Goal: Task Accomplishment & Management: Complete application form

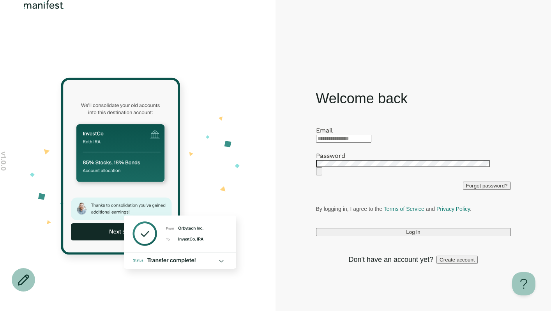
click at [334, 134] on div at bounding box center [413, 138] width 195 height 9
click at [336, 135] on input "text" at bounding box center [343, 139] width 55 height 8
type input "**********"
click at [382, 236] on button "Log in" at bounding box center [413, 232] width 195 height 8
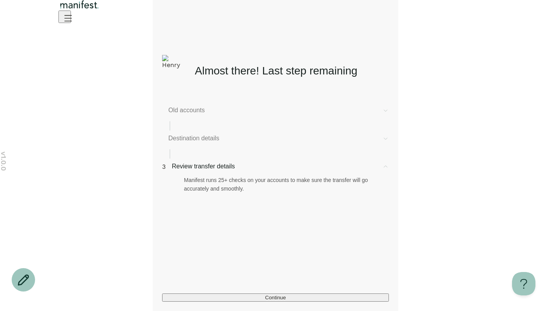
click at [224, 140] on span "Destination details" at bounding box center [272, 138] width 208 height 9
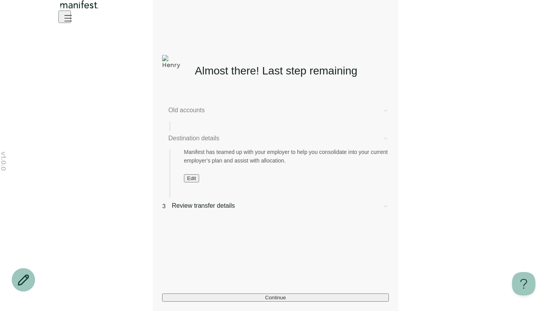
click at [208, 113] on span "Old accounts" at bounding box center [272, 110] width 208 height 9
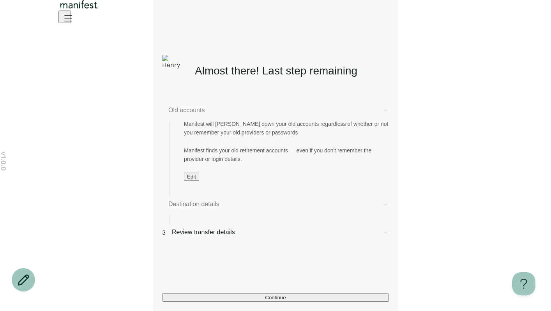
click at [186, 181] on button "Edit" at bounding box center [191, 177] width 15 height 8
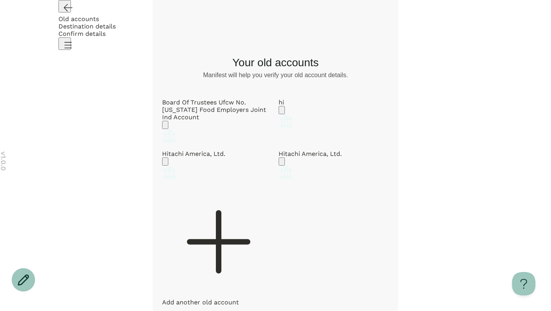
click at [255, 111] on div "Board Of Trustees Ufcw No. [US_STATE] Food Employers Joint Ind Account" at bounding box center [217, 110] width 110 height 22
click at [165, 127] on icon "Account options" at bounding box center [165, 127] width 0 height 0
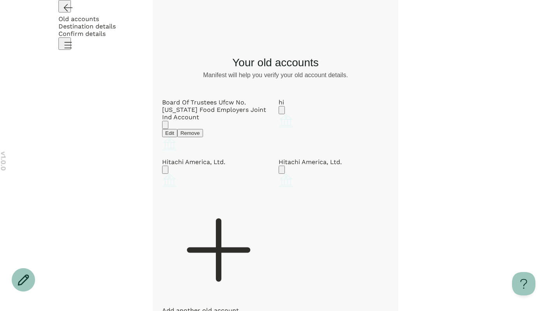
click at [177, 129] on button "Edit" at bounding box center [169, 133] width 15 height 8
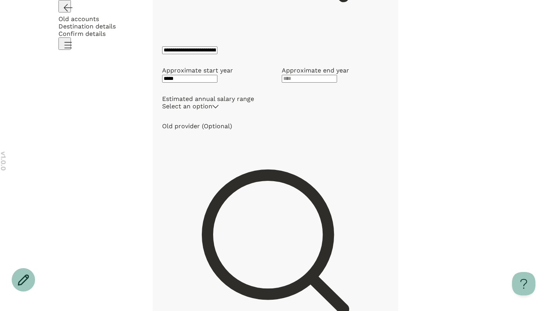
scroll to position [38, 0]
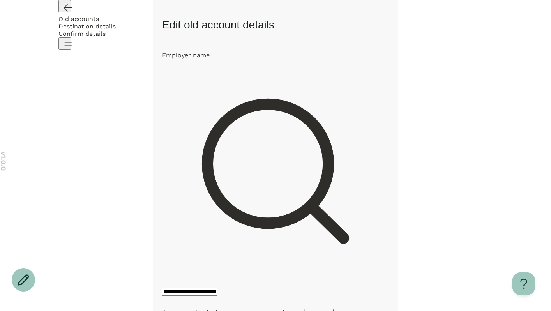
drag, startPoint x: 221, startPoint y: 118, endPoint x: 190, endPoint y: 118, distance: 30.8
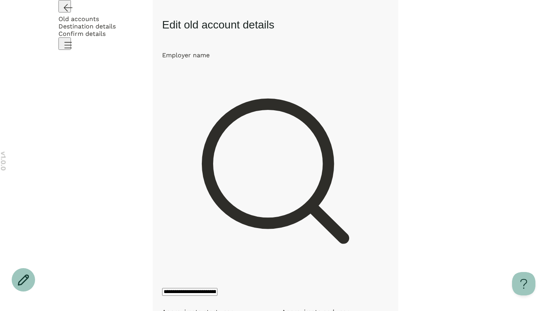
drag, startPoint x: 190, startPoint y: 118, endPoint x: 164, endPoint y: 113, distance: 26.7
type input "*"
type input "****"
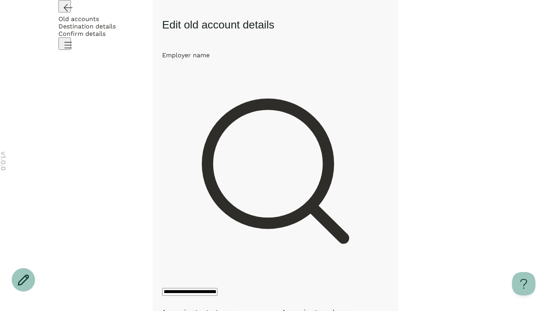
type input "****"
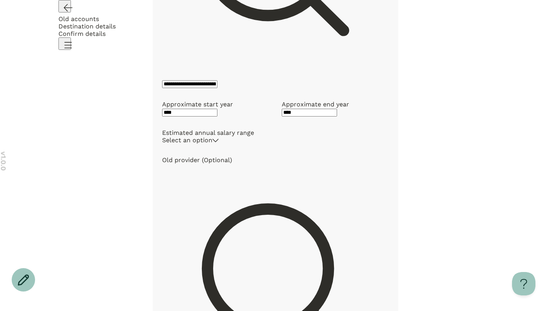
scroll to position [280, 0]
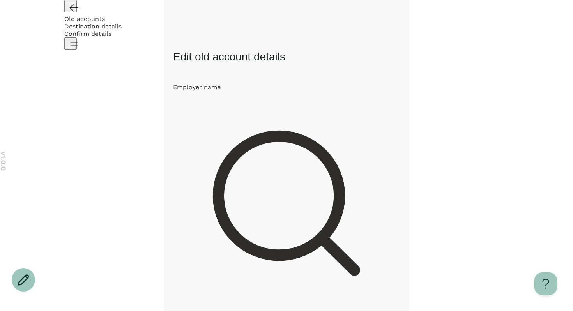
scroll to position [48, 0]
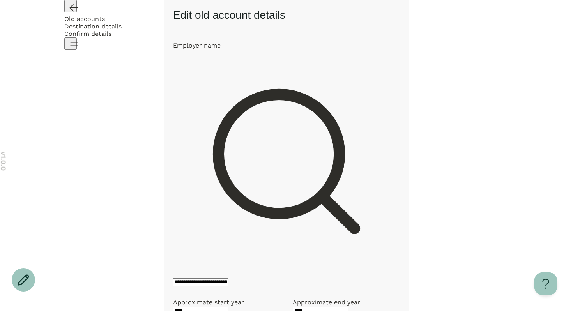
click at [217, 307] on input "****" at bounding box center [200, 311] width 55 height 8
click at [76, 14] on icon "Go back" at bounding box center [73, 7] width 12 height 12
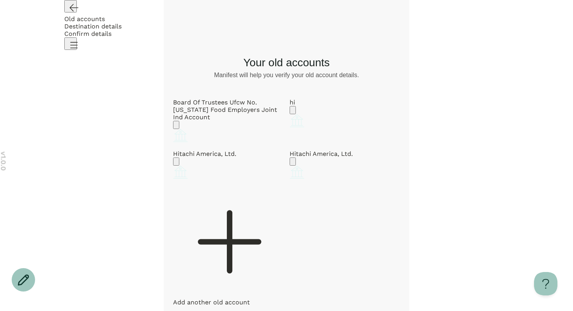
click at [176, 127] on icon "Account options" at bounding box center [176, 127] width 0 height 0
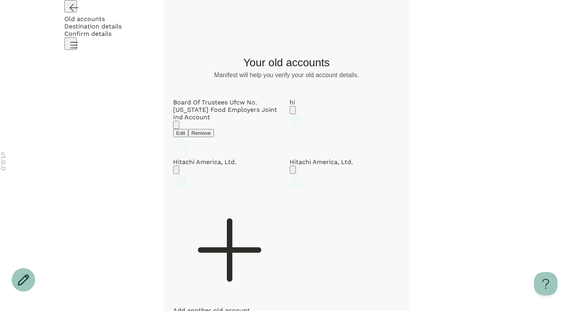
click at [188, 129] on button "Edit" at bounding box center [180, 133] width 15 height 8
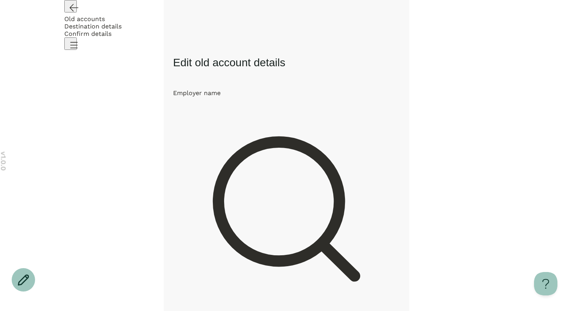
type input "****"
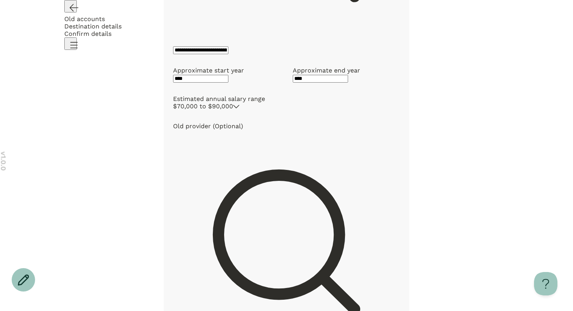
scroll to position [62, 0]
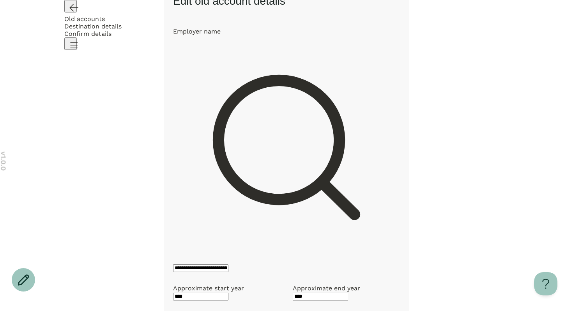
click at [70, 11] on icon "Go back" at bounding box center [74, 7] width 8 height 7
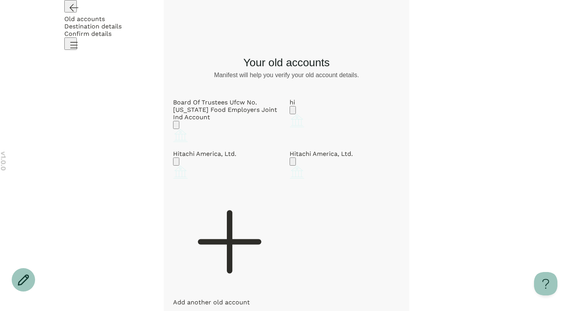
click at [176, 127] on icon "Account options" at bounding box center [176, 127] width 0 height 0
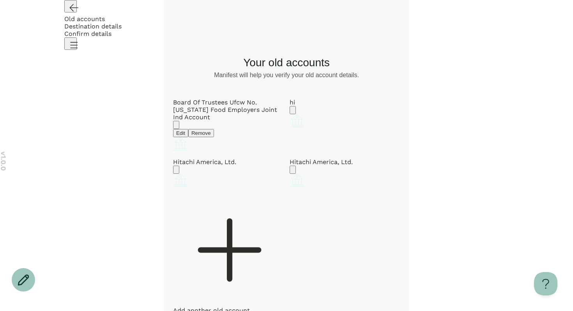
click at [188, 129] on button "Edit" at bounding box center [180, 133] width 15 height 8
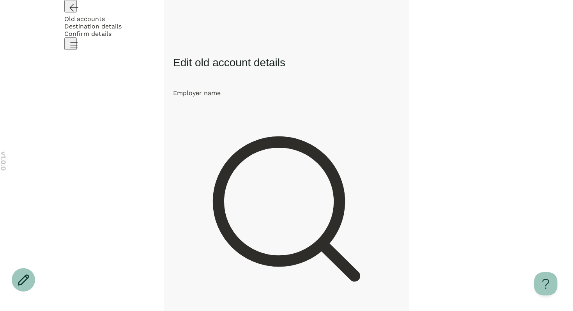
type input "****"
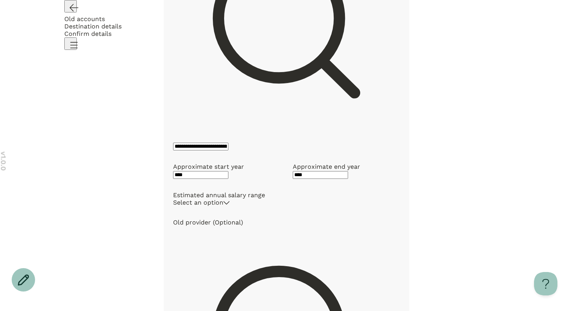
scroll to position [280, 0]
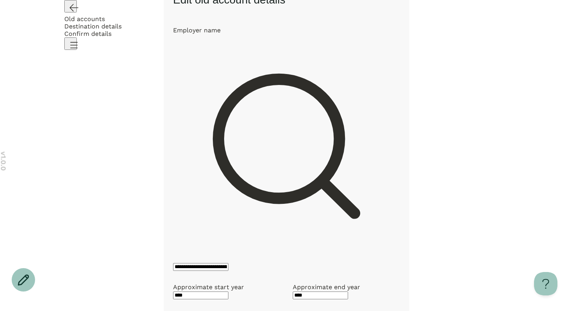
scroll to position [143, 0]
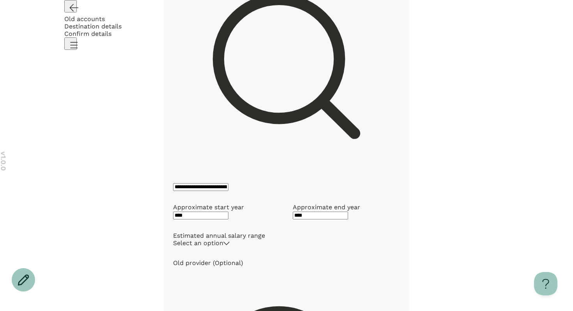
drag, startPoint x: 212, startPoint y: 182, endPoint x: 220, endPoint y: 207, distance: 26.4
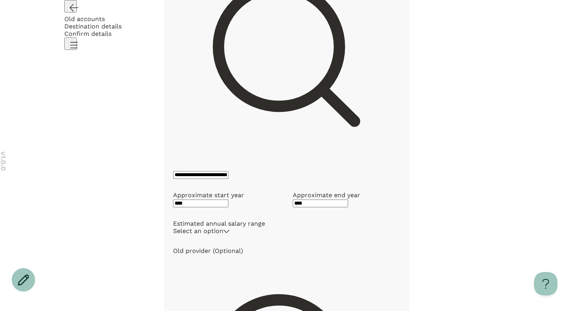
scroll to position [149, 0]
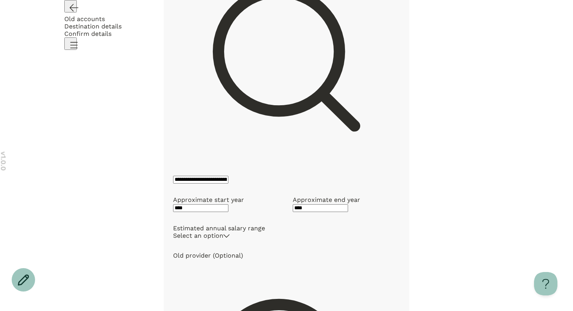
scroll to position [108, 0]
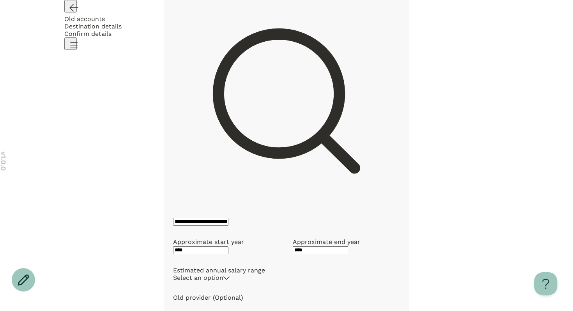
drag, startPoint x: 214, startPoint y: 133, endPoint x: 182, endPoint y: 133, distance: 31.2
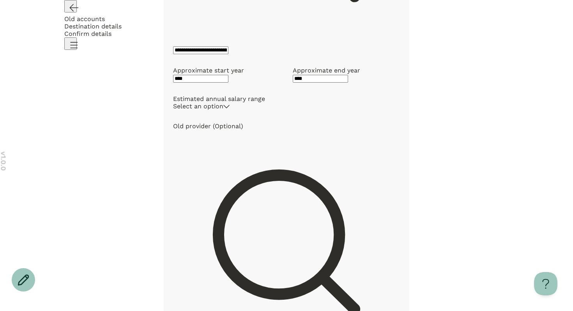
type input "*******"
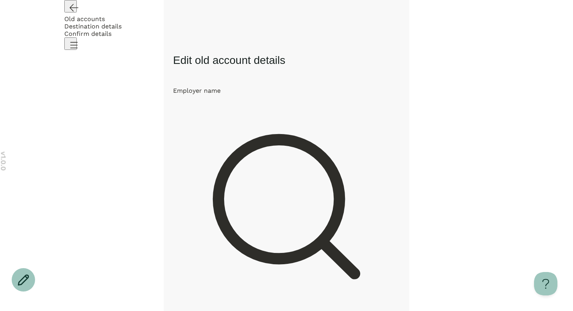
scroll to position [24, 0]
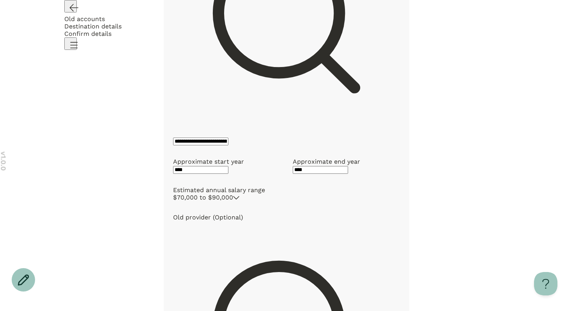
scroll to position [168, 0]
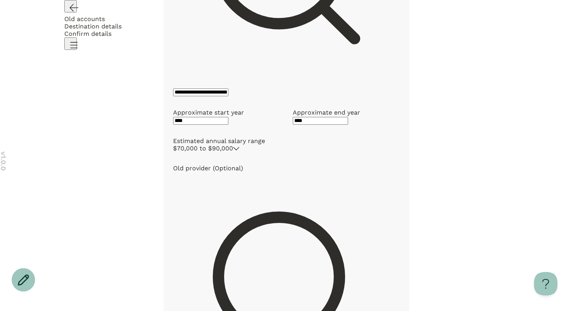
click at [71, 14] on icon "Go back" at bounding box center [73, 7] width 12 height 12
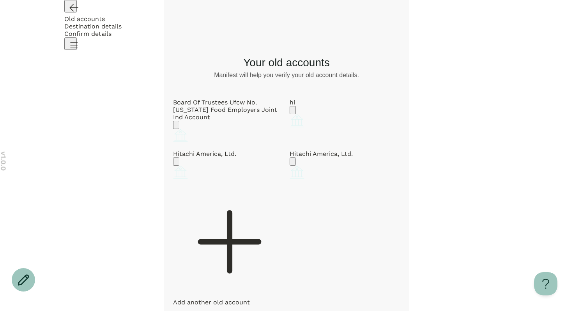
click at [176, 127] on icon "Account options" at bounding box center [176, 127] width 0 height 0
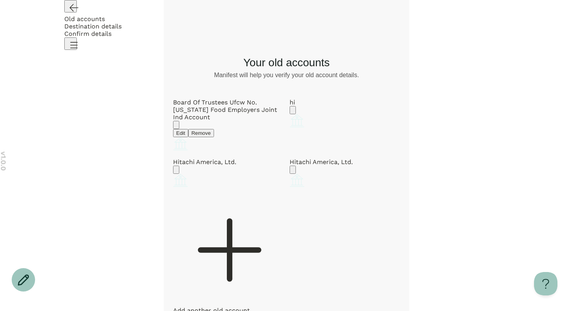
click at [188, 129] on button "Edit" at bounding box center [180, 133] width 15 height 8
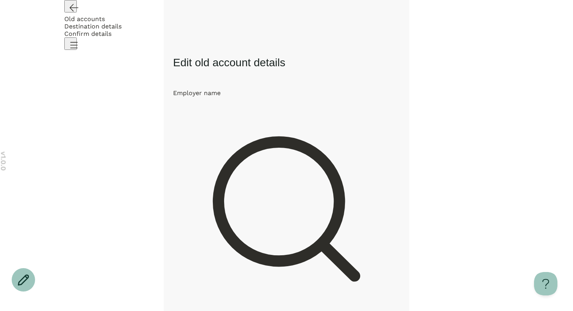
scroll to position [237, 0]
